Goal: Find specific page/section: Find specific page/section

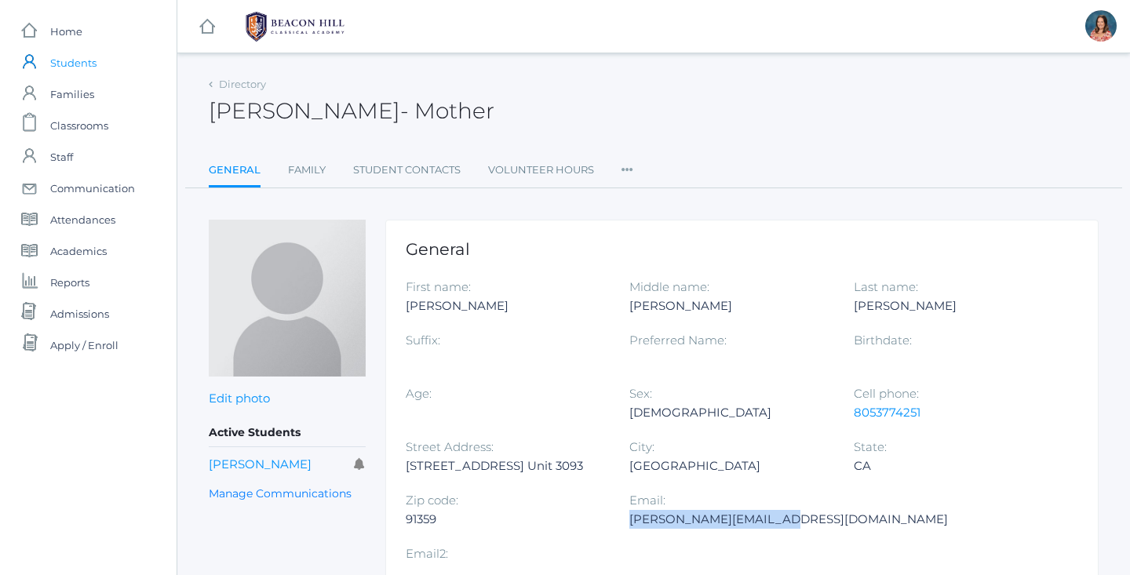
click at [64, 67] on span "Students" at bounding box center [73, 62] width 46 height 31
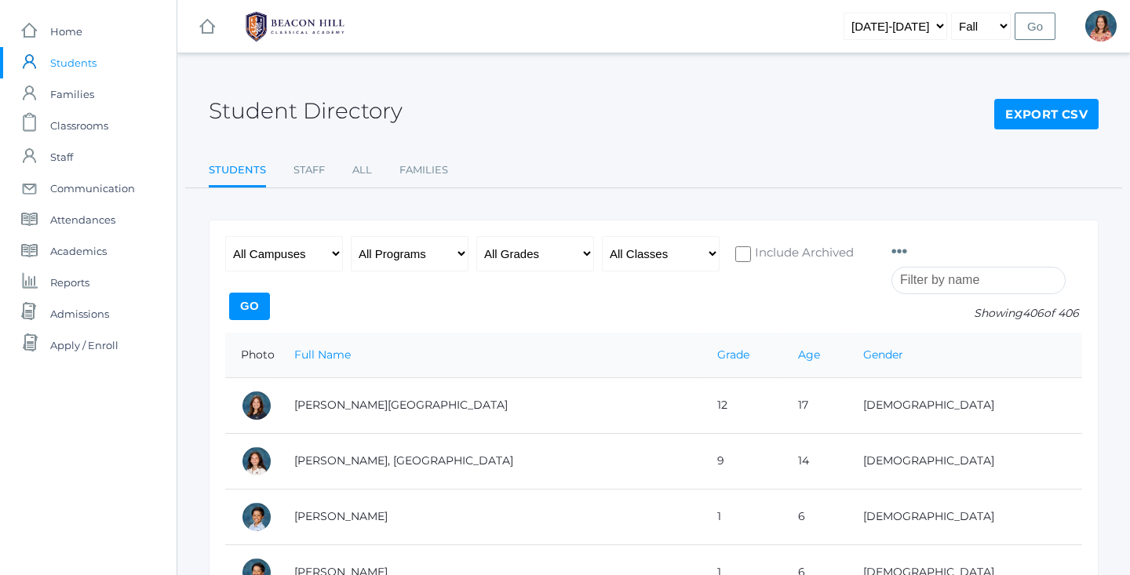
click at [936, 287] on input "search" at bounding box center [978, 280] width 174 height 27
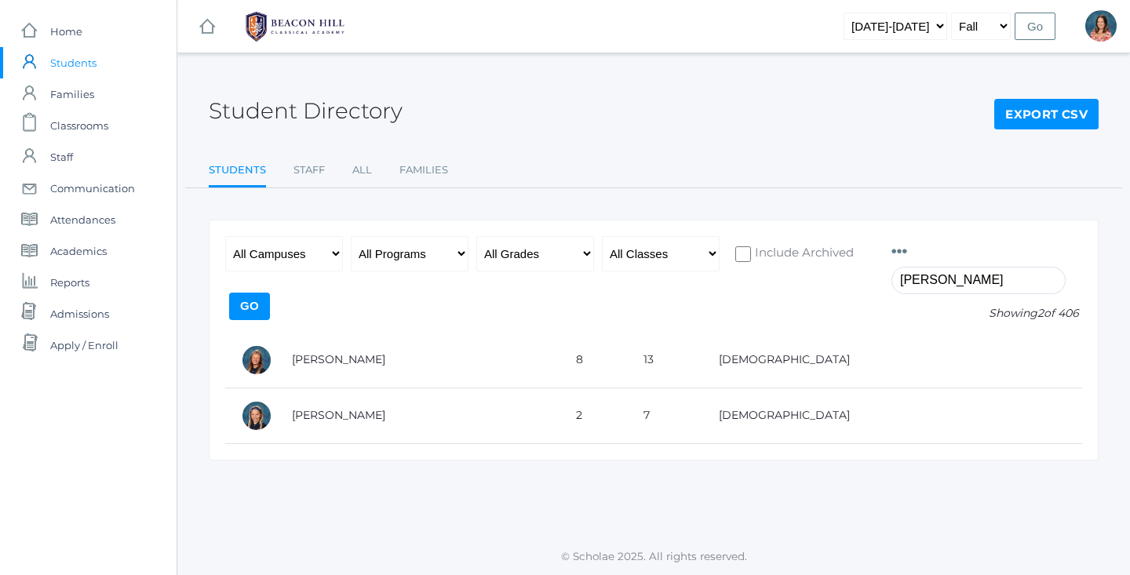
type input "[PERSON_NAME]"
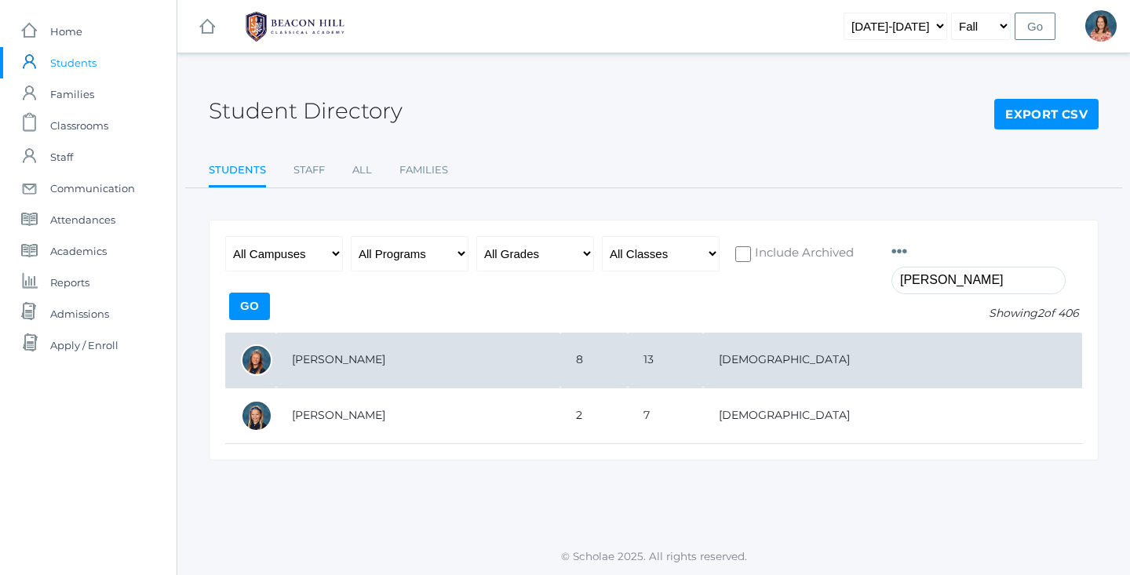
drag, startPoint x: 890, startPoint y: 291, endPoint x: 509, endPoint y: 360, distance: 386.7
click at [509, 360] on td "[PERSON_NAME]" at bounding box center [418, 361] width 284 height 56
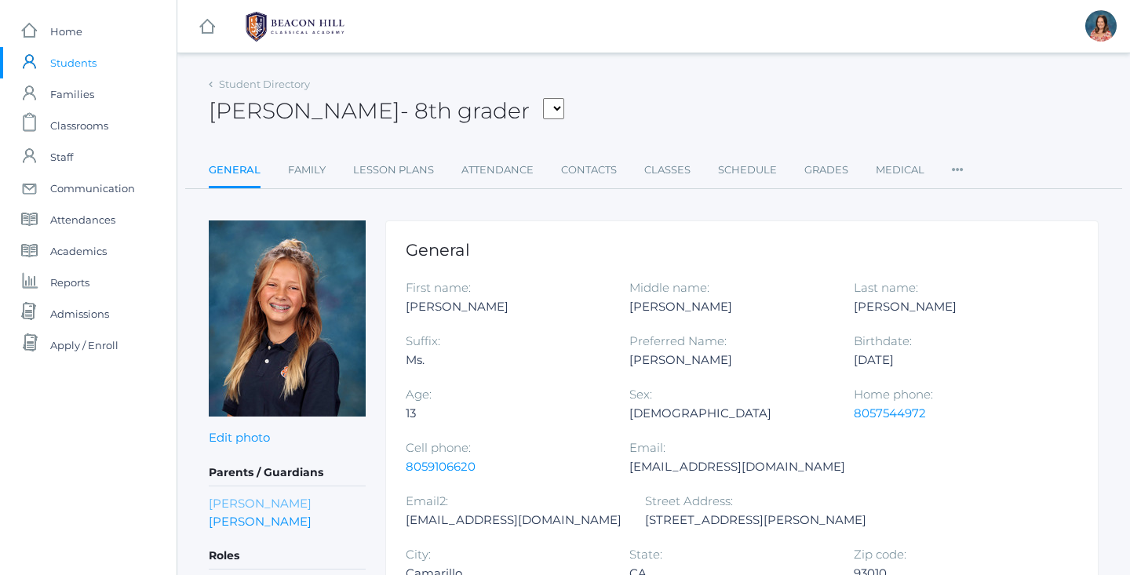
click at [260, 501] on link "[PERSON_NAME]" at bounding box center [260, 503] width 103 height 18
